Goal: Transaction & Acquisition: Purchase product/service

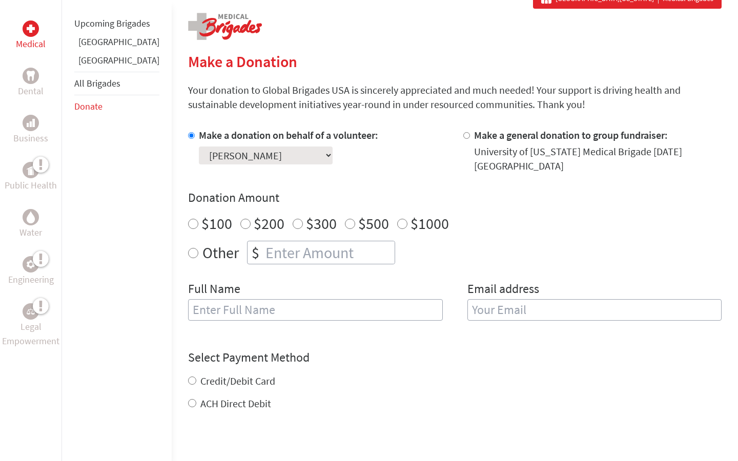
scroll to position [205, 0]
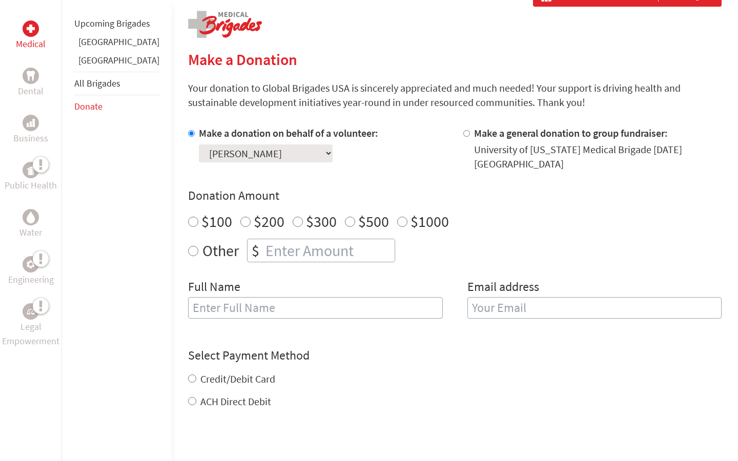
radio input "true"
click at [264, 239] on input "number" at bounding box center [329, 250] width 131 height 23
type input "1870"
click at [240, 305] on input "text" at bounding box center [315, 308] width 255 height 22
type input "[PERSON_NAME]"
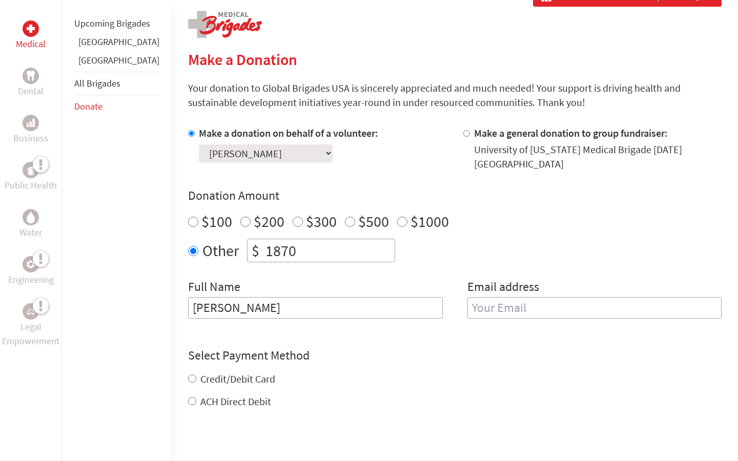
type input "[EMAIL_ADDRESS][DOMAIN_NAME]"
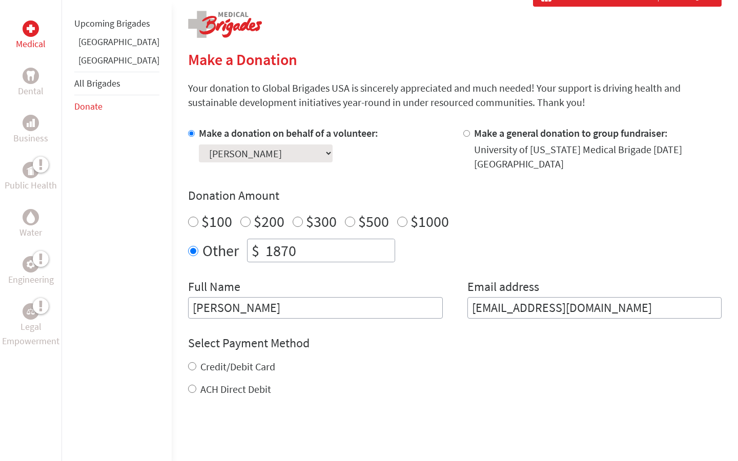
click at [188, 362] on input "Credit/Debit Card" at bounding box center [192, 366] width 8 height 8
radio input "true"
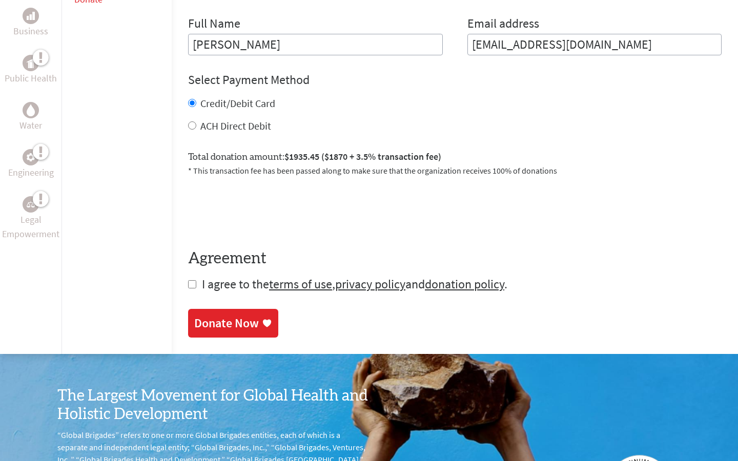
scroll to position [470, 0]
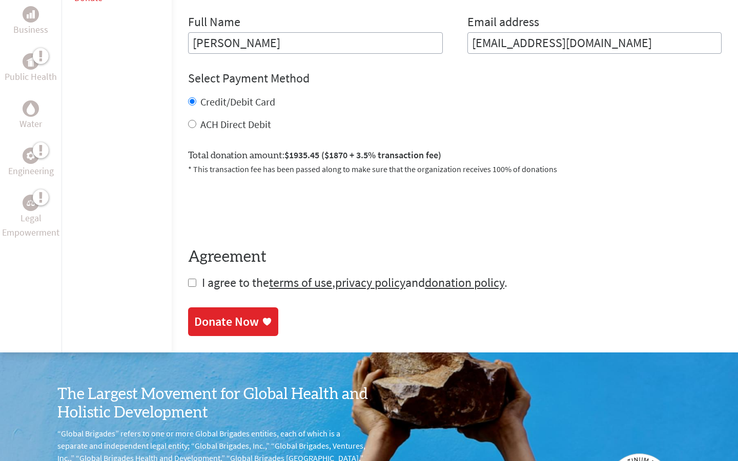
click at [188, 279] on input "checkbox" at bounding box center [192, 283] width 8 height 8
checkbox input "true"
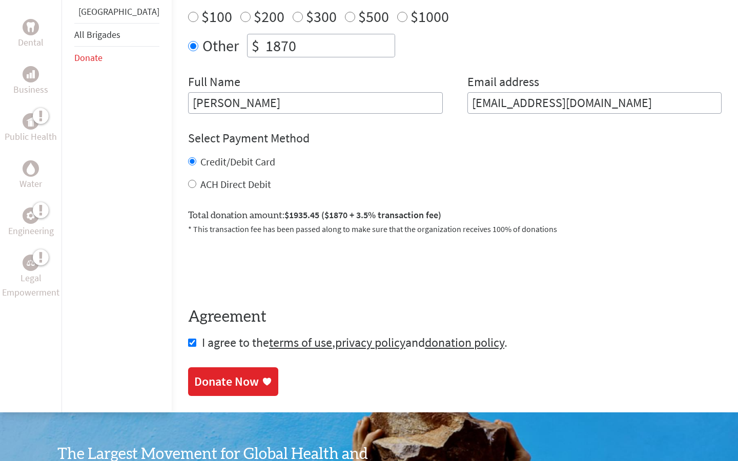
scroll to position [424, 0]
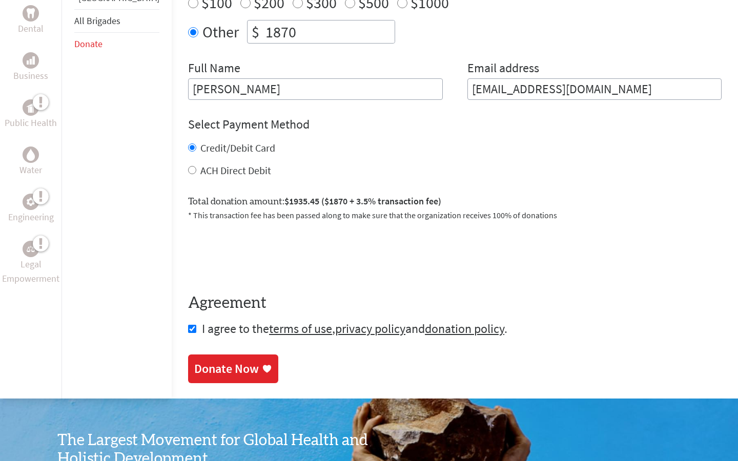
click at [224, 370] on link "Donate Now" at bounding box center [233, 369] width 90 height 29
